Goal: Entertainment & Leisure: Consume media (video, audio)

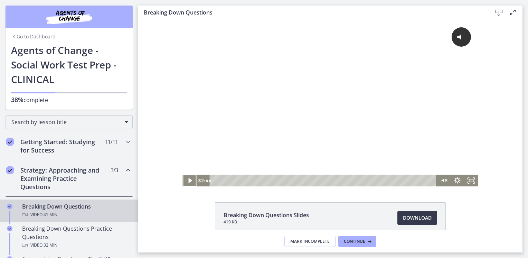
scroll to position [61, 0]
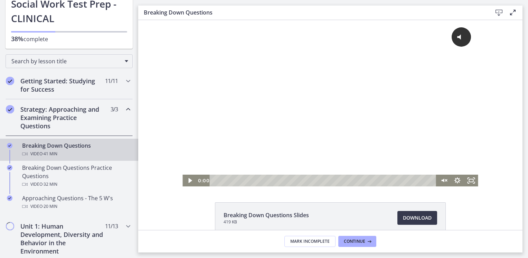
drag, startPoint x: 387, startPoint y: 180, endPoint x: 204, endPoint y: 175, distance: 182.8
click at [204, 175] on div "0:00 0:00" at bounding box center [316, 180] width 240 height 12
click at [188, 180] on icon "Play Video" at bounding box center [189, 180] width 3 height 5
click at [443, 165] on div "Volume" at bounding box center [443, 165] width 9 height 9
drag, startPoint x: 442, startPoint y: 165, endPoint x: 442, endPoint y: 161, distance: 4.1
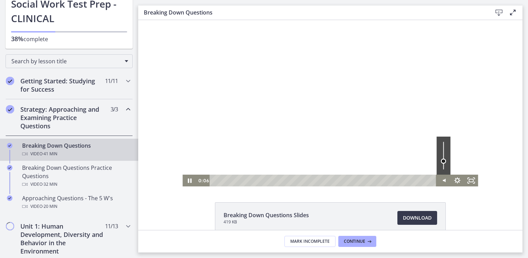
click at [442, 161] on div "Volume" at bounding box center [443, 161] width 5 height 5
click at [442, 160] on div "Volume" at bounding box center [443, 159] width 5 height 5
drag, startPoint x: 439, startPoint y: 160, endPoint x: 439, endPoint y: 156, distance: 3.8
click at [441, 156] on div "Volume" at bounding box center [443, 156] width 5 height 5
drag, startPoint x: 441, startPoint y: 156, endPoint x: 441, endPoint y: 162, distance: 6.2
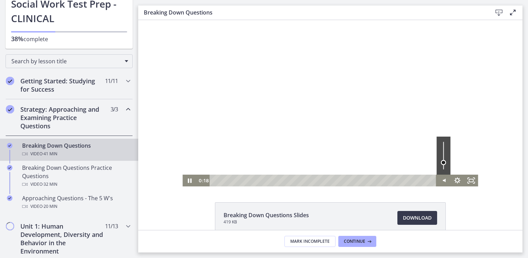
click at [441, 162] on div "Volume" at bounding box center [443, 162] width 5 height 5
click at [188, 179] on icon "Pause" at bounding box center [190, 180] width 4 height 4
click at [185, 182] on icon "Play Video" at bounding box center [190, 180] width 14 height 12
click at [367, 129] on div at bounding box center [329, 103] width 295 height 166
click at [314, 92] on div at bounding box center [329, 103] width 295 height 166
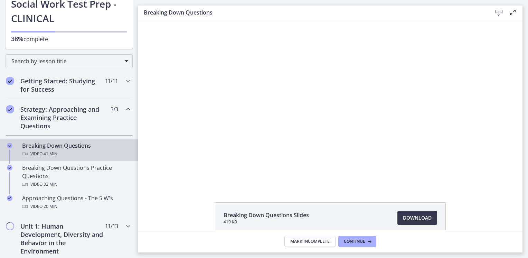
click at [330, 104] on div at bounding box center [329, 103] width 295 height 166
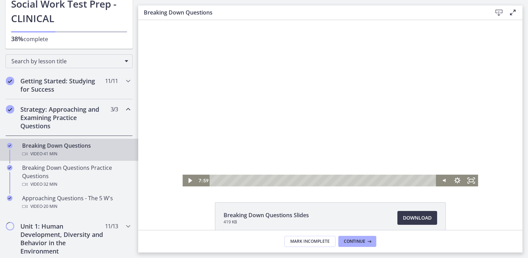
click at [247, 93] on div at bounding box center [329, 103] width 295 height 166
click at [373, 120] on div at bounding box center [329, 103] width 295 height 166
click at [328, 147] on div at bounding box center [329, 103] width 295 height 166
click at [399, 117] on div at bounding box center [329, 103] width 295 height 166
